Goal: Task Accomplishment & Management: Manage account settings

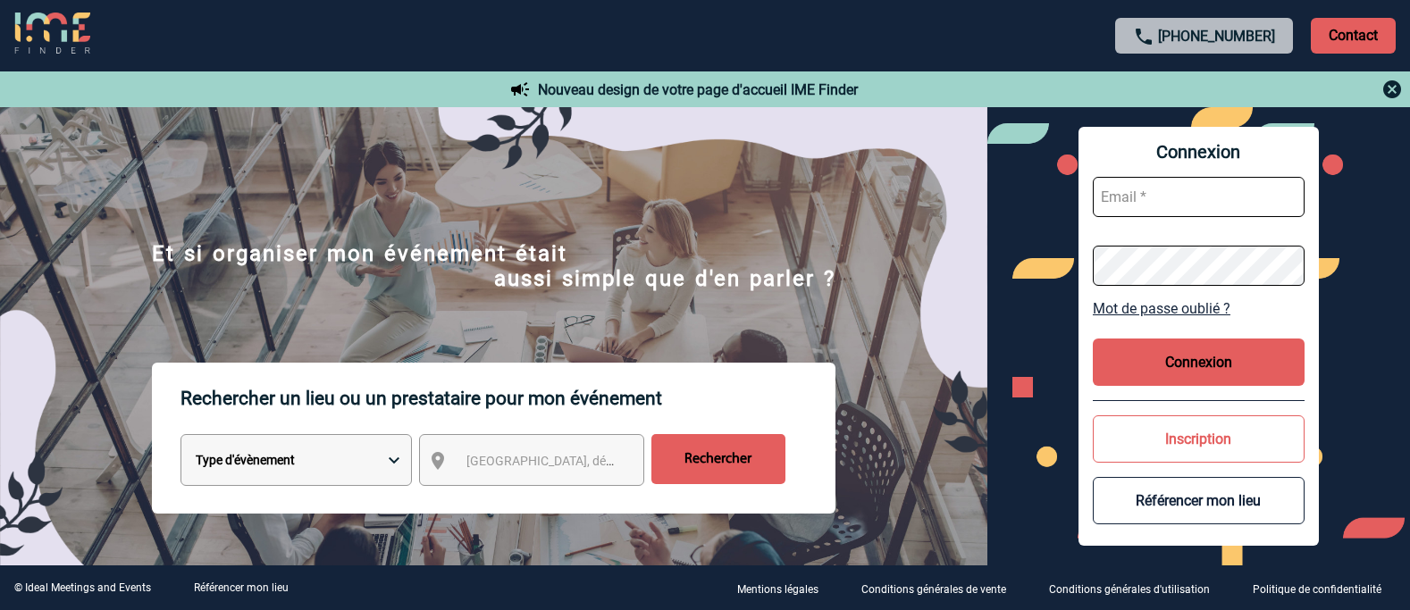
type input "[EMAIL_ADDRESS][DOMAIN_NAME]"
click at [1157, 362] on button "Connexion" at bounding box center [1199, 362] width 212 height 47
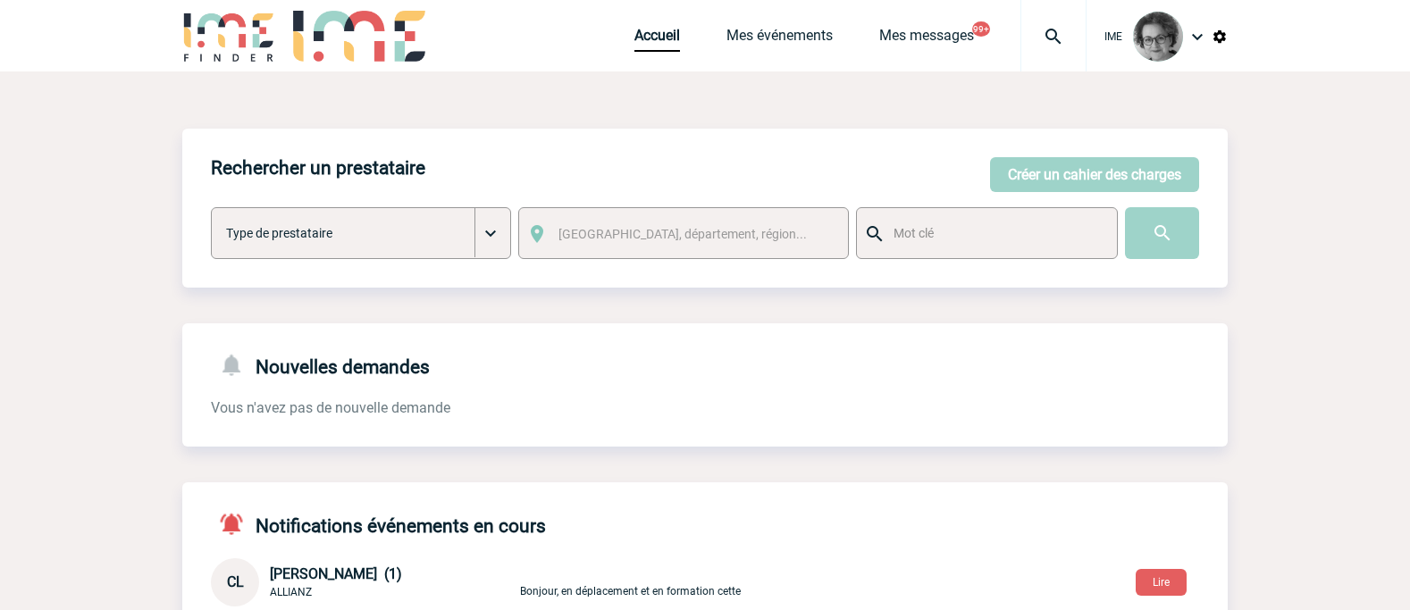
click at [60, 169] on body "IME Accueil Mes événements" at bounding box center [705, 582] width 1410 height 1164
click at [791, 37] on link "Mes événements" at bounding box center [780, 39] width 106 height 25
